Goal: Book appointment/travel/reservation

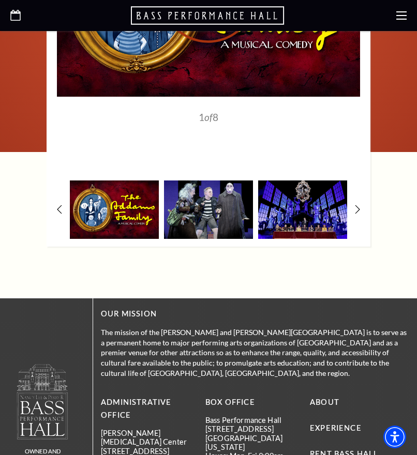
scroll to position [1854, 0]
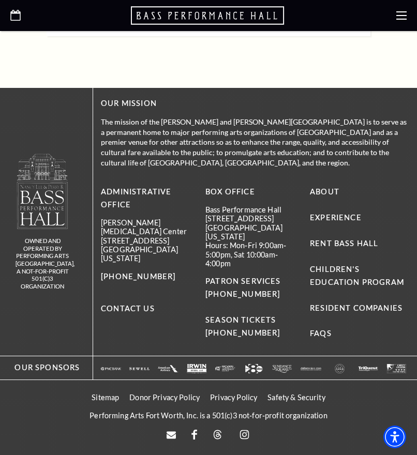
click at [14, 14] on icon "Open this option" at bounding box center [15, 15] width 10 height 11
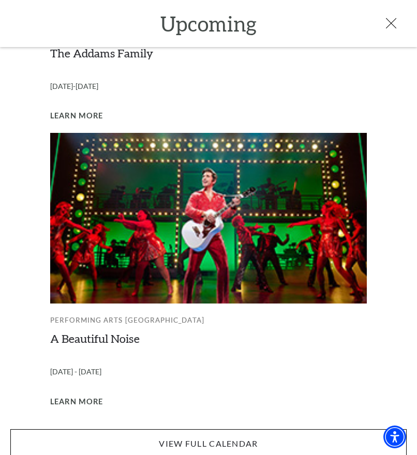
scroll to position [103, 0]
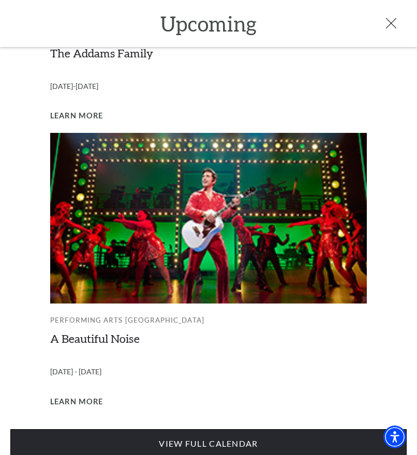
click at [223, 435] on link "View Full Calendar" at bounding box center [208, 443] width 396 height 29
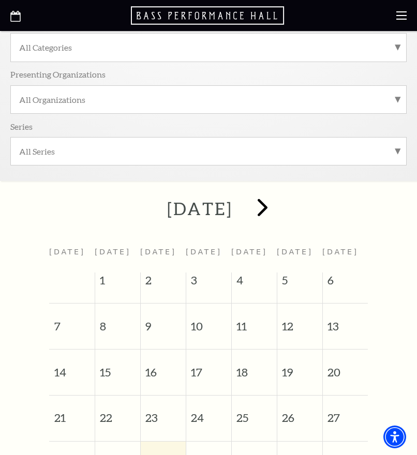
scroll to position [155, 0]
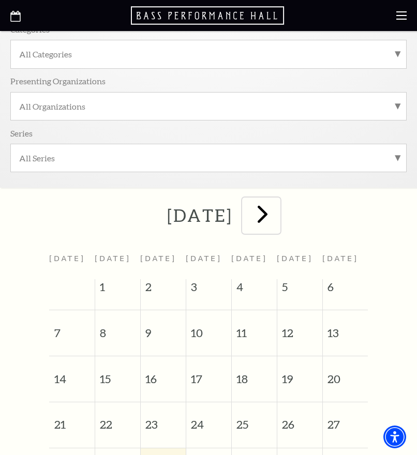
click at [277, 214] on span "next" at bounding box center [262, 213] width 29 height 29
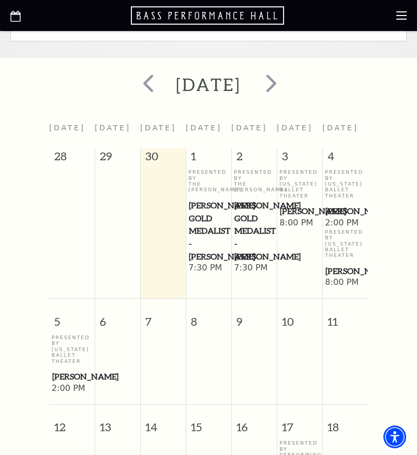
scroll to position [207, 0]
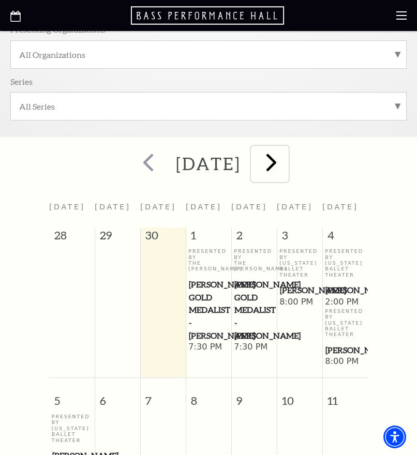
click at [286, 166] on span "next" at bounding box center [270, 161] width 29 height 29
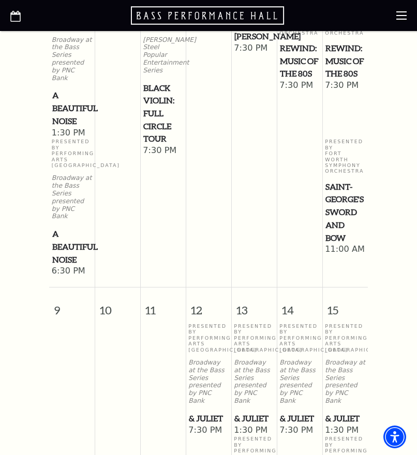
scroll to position [827, 0]
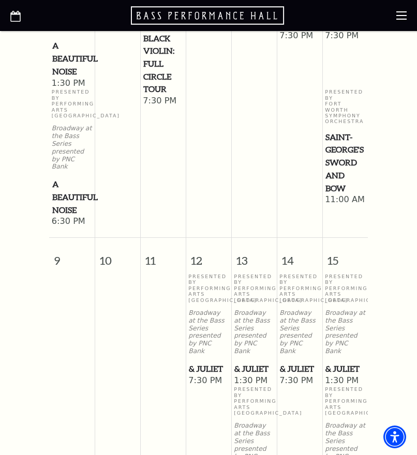
drag, startPoint x: 212, startPoint y: 303, endPoint x: 208, endPoint y: 297, distance: 7.2
click at [209, 309] on p "Broadway at the Bass Series presented by PNC Bank" at bounding box center [208, 332] width 40 height 46
click at [202, 362] on span "& Juliet" at bounding box center [208, 368] width 39 height 13
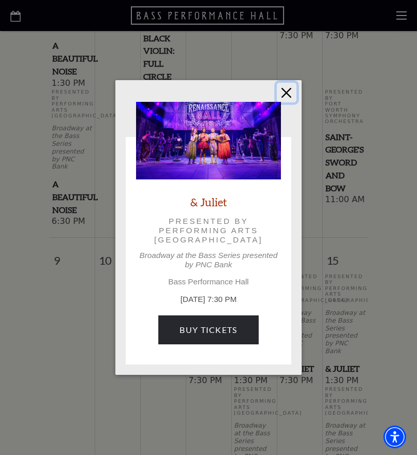
click at [285, 93] on button "Close" at bounding box center [286, 93] width 20 height 20
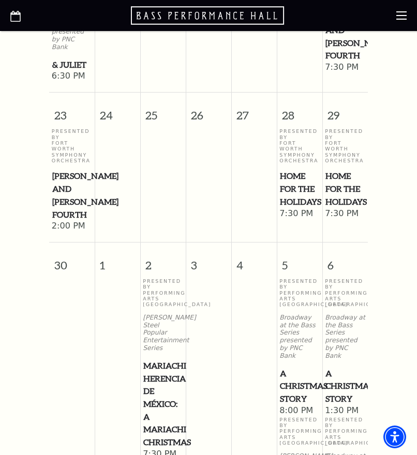
scroll to position [1447, 0]
